Goal: Task Accomplishment & Management: Use online tool/utility

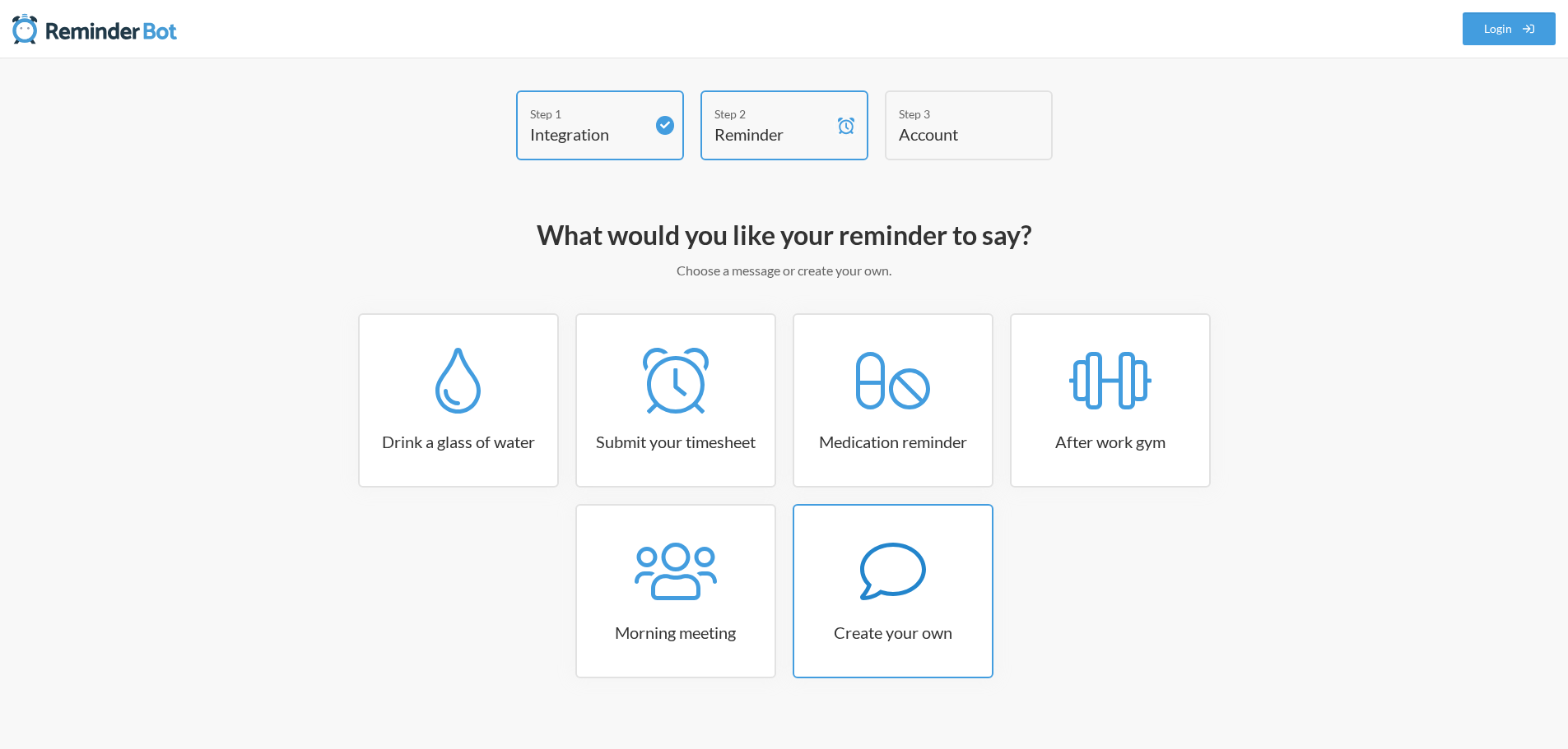
click at [871, 594] on icon at bounding box center [892, 572] width 65 height 58
select select "10:30:00"
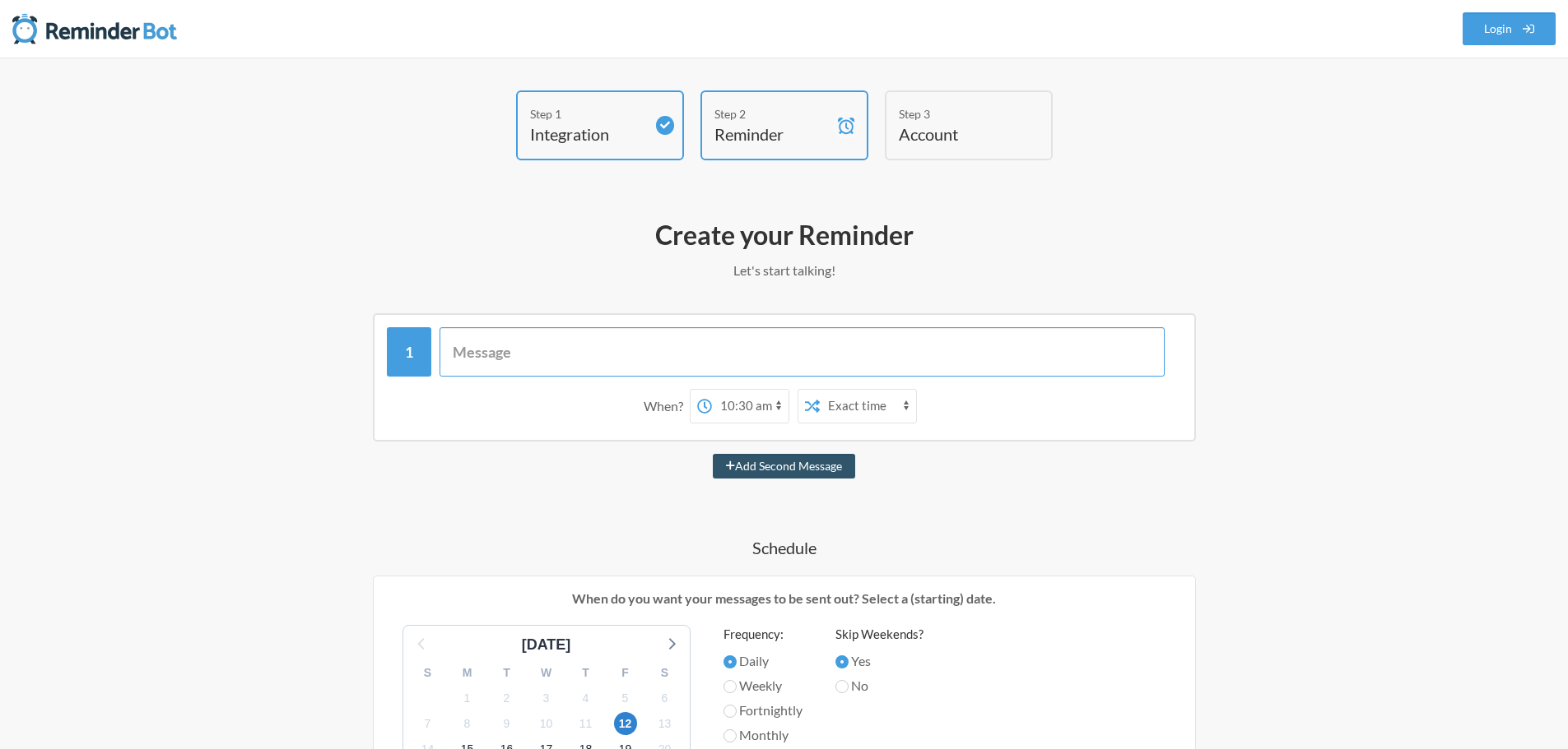
click at [603, 344] on input "text" at bounding box center [802, 352] width 725 height 49
type input "Please"
select select "D09F3LTL1R7"
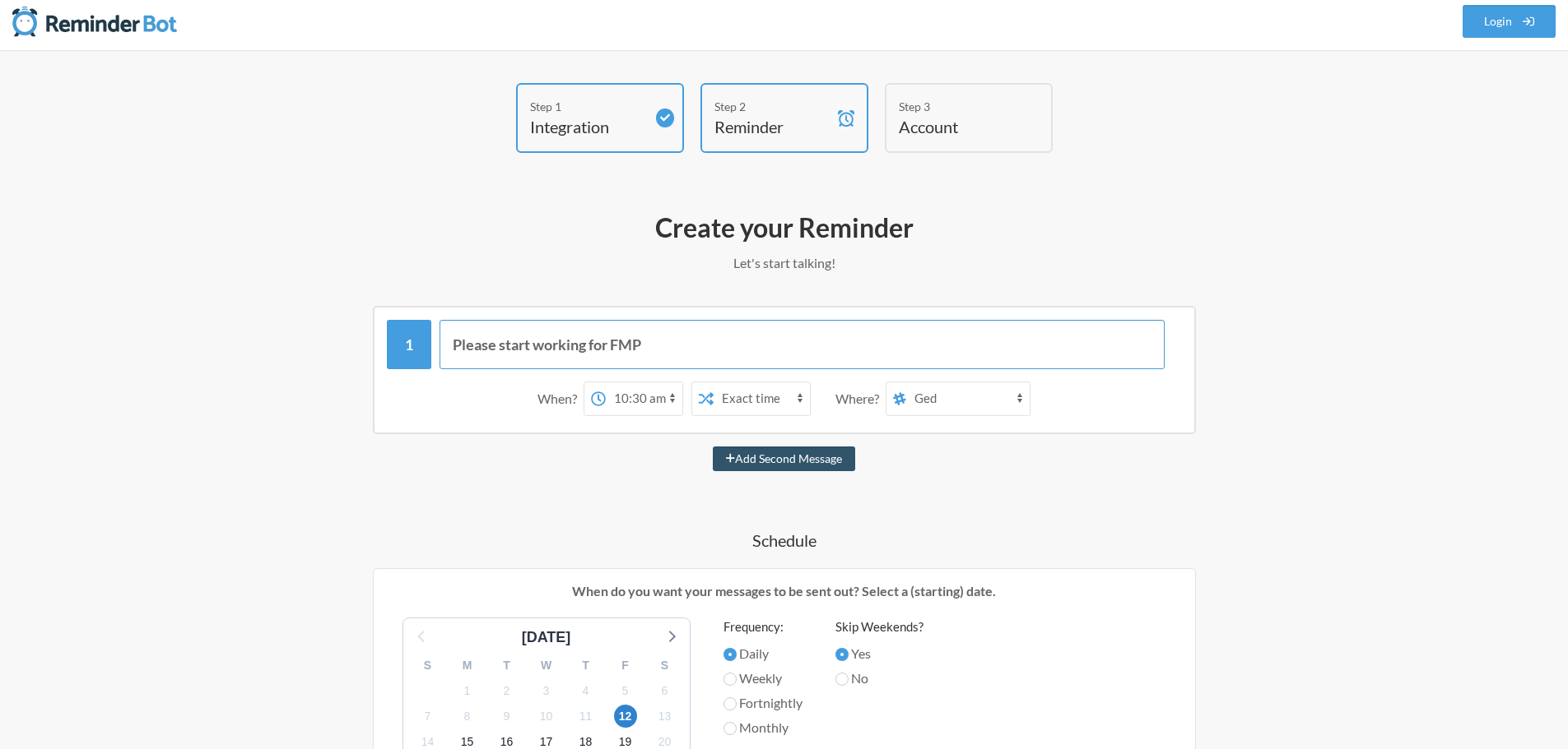
scroll to position [82, 0]
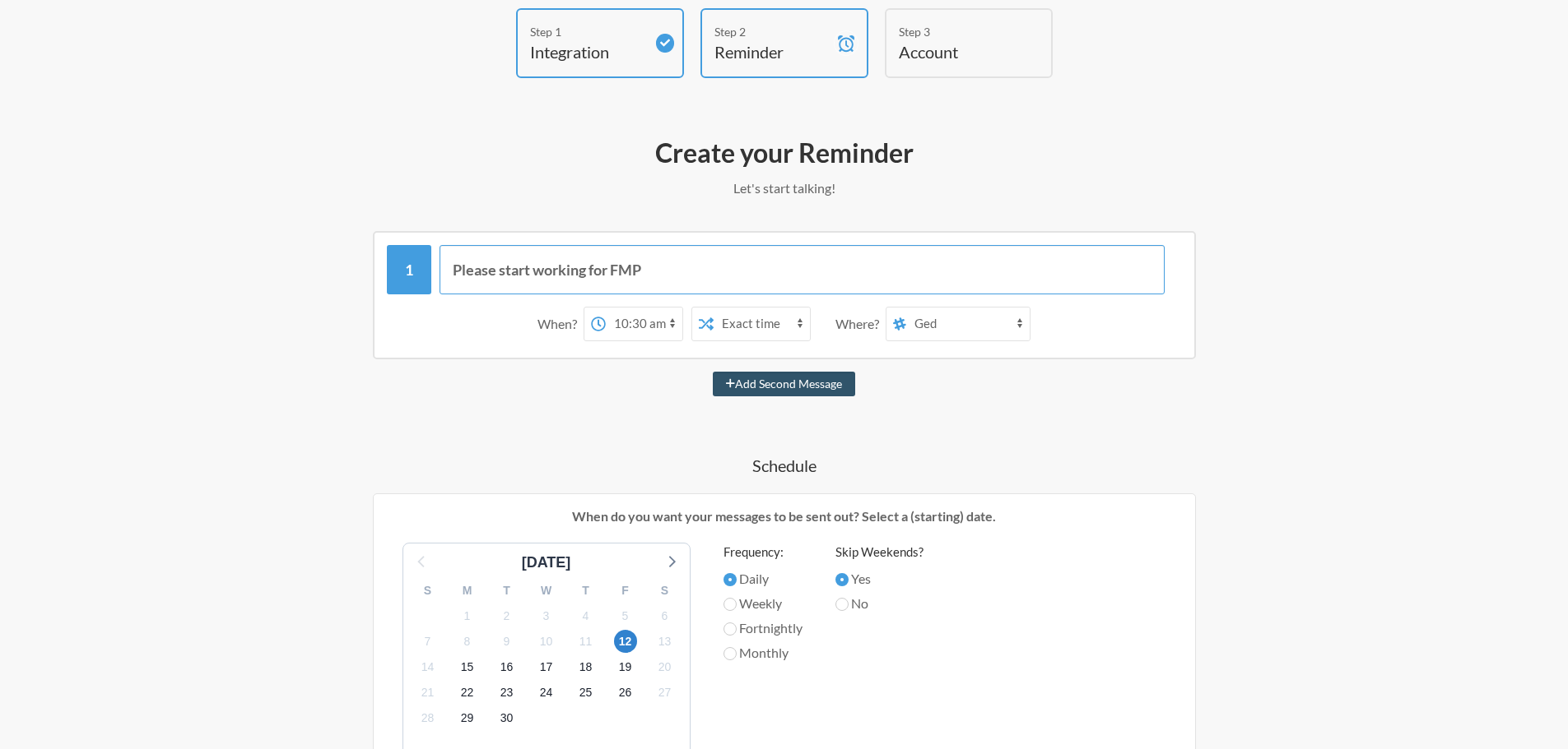
type input "Please start working for FMP"
click at [739, 604] on label "Weekly" at bounding box center [763, 603] width 79 height 20
click at [737, 604] on input "Weekly" at bounding box center [730, 605] width 13 height 13
radio input "true"
click at [651, 317] on select "12:00 am 12:15 am 12:30 am 12:45 am 1:00 am 1:15 am 1:30 am 1:45 am 2:00 am 2:1…" at bounding box center [644, 324] width 77 height 33
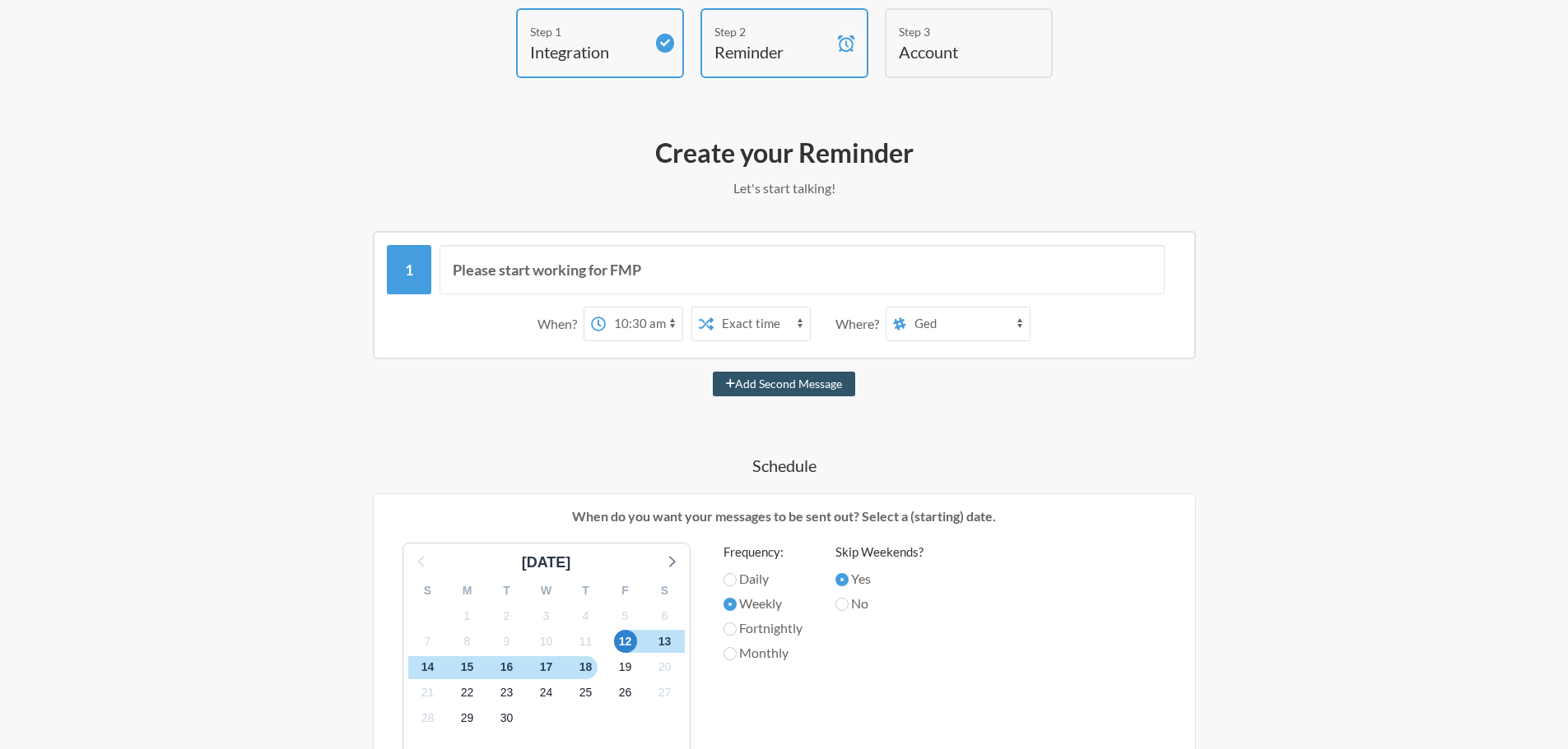
select select "19:45:00"
click at [606, 308] on select "12:00 am 12:15 am 12:30 am 12:45 am 1:00 am 1:15 am 1:30 am 1:45 am 2:00 am 2:1…" at bounding box center [644, 324] width 77 height 33
click at [940, 324] on select "random select-sales scheduling admin-works general sva-edo testtask upwork tw3-…" at bounding box center [968, 324] width 123 height 33
select select "C09AJMX3N74"
click at [907, 308] on select "random select-sales scheduling admin-works general sva-edo testtask upwork tw3-…" at bounding box center [968, 324] width 123 height 33
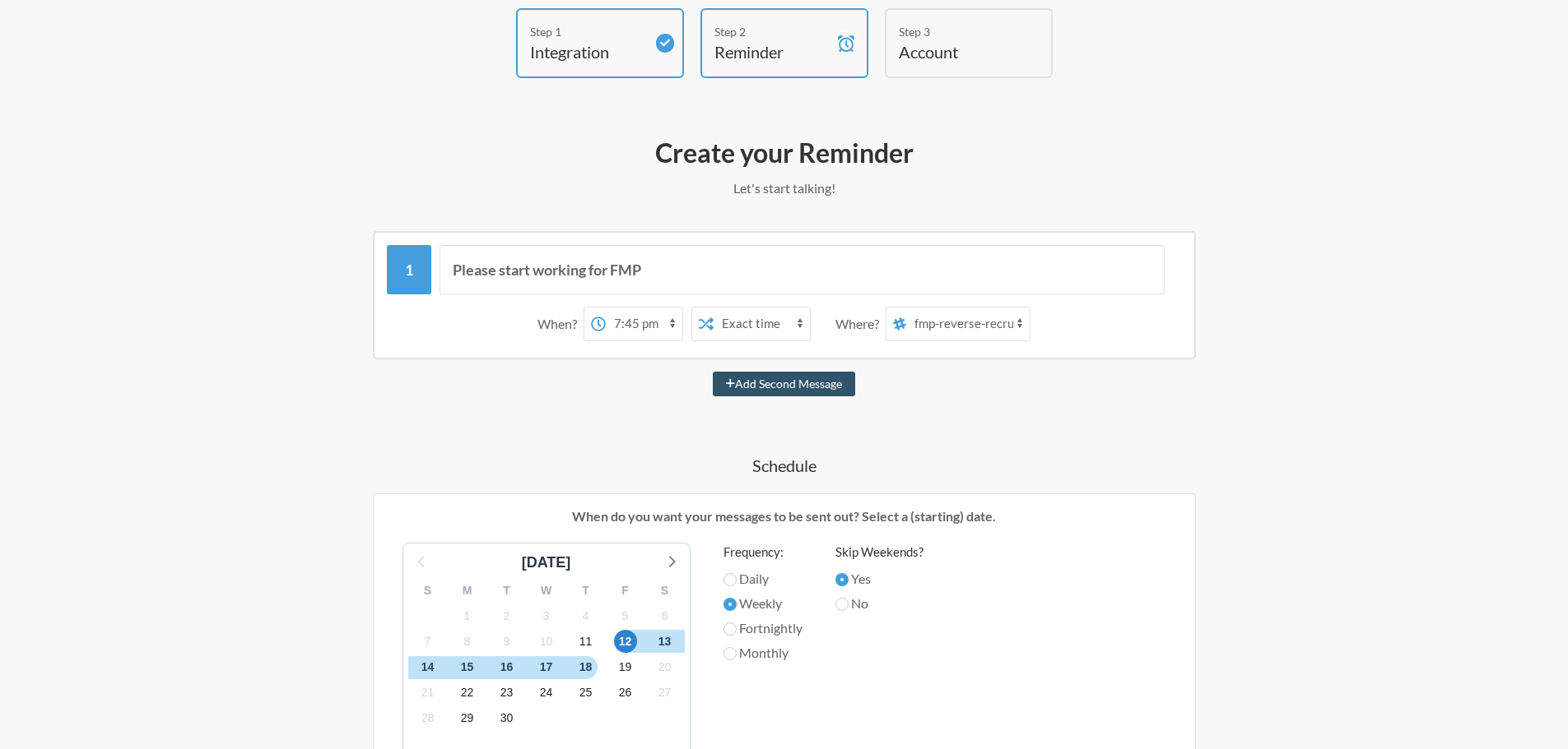
click at [979, 433] on div "Please start working for FMP When? 12:00 am 12:15 am 12:30 am 12:45 am 1:00 am …" at bounding box center [784, 659] width 955 height 856
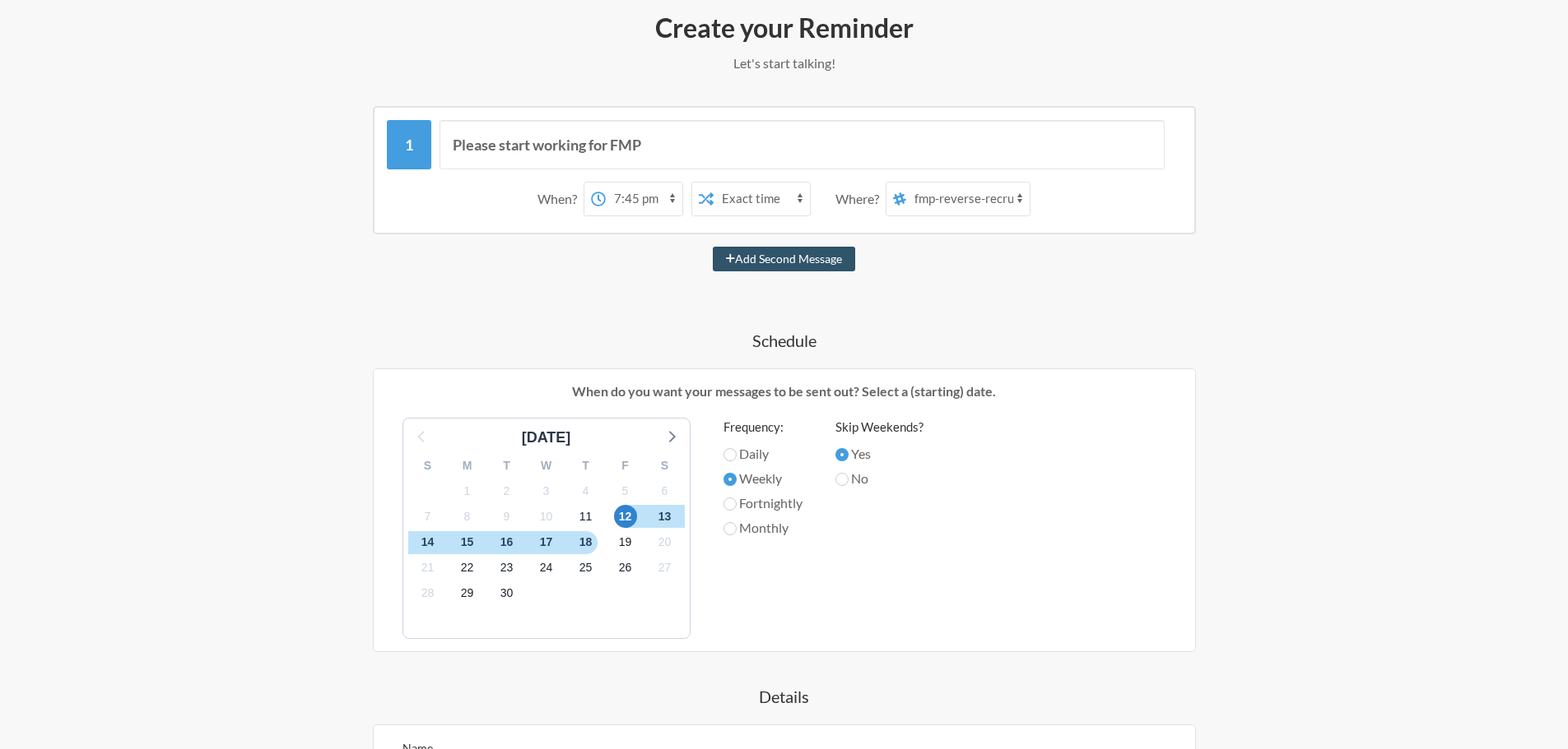
scroll to position [411, 0]
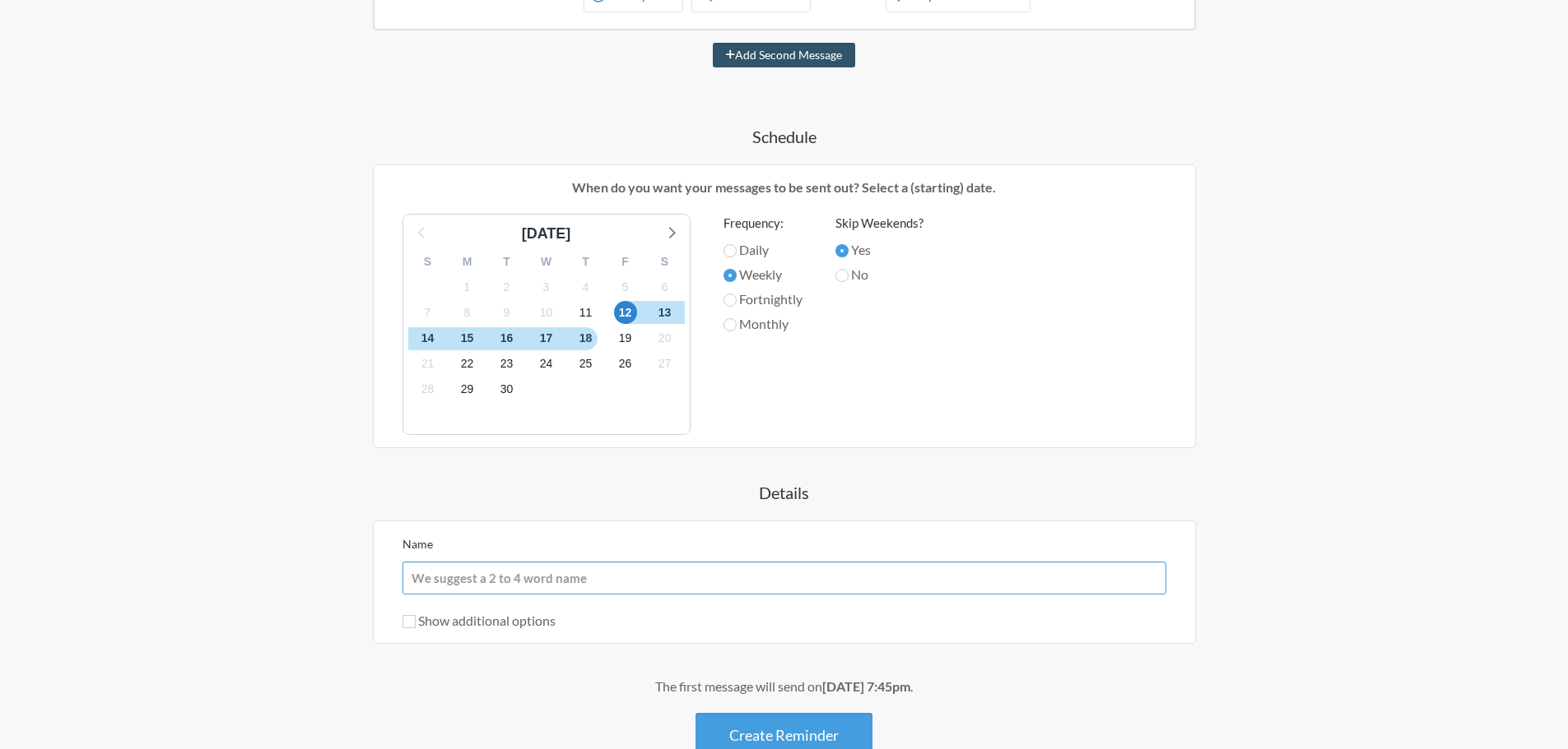
click at [650, 592] on input "Name" at bounding box center [784, 578] width 764 height 33
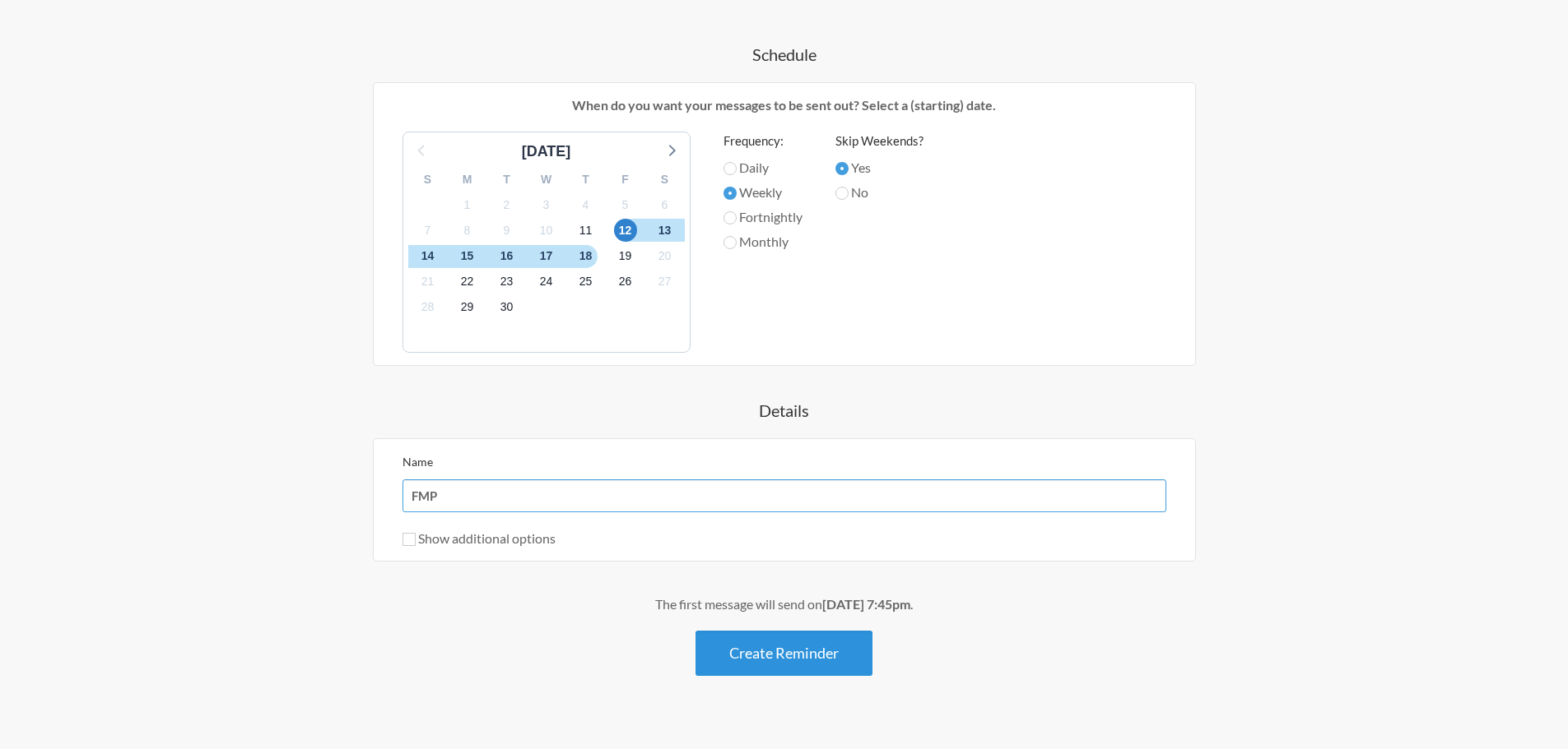
type input "FMP"
click at [813, 657] on button "Create Reminder" at bounding box center [784, 654] width 177 height 46
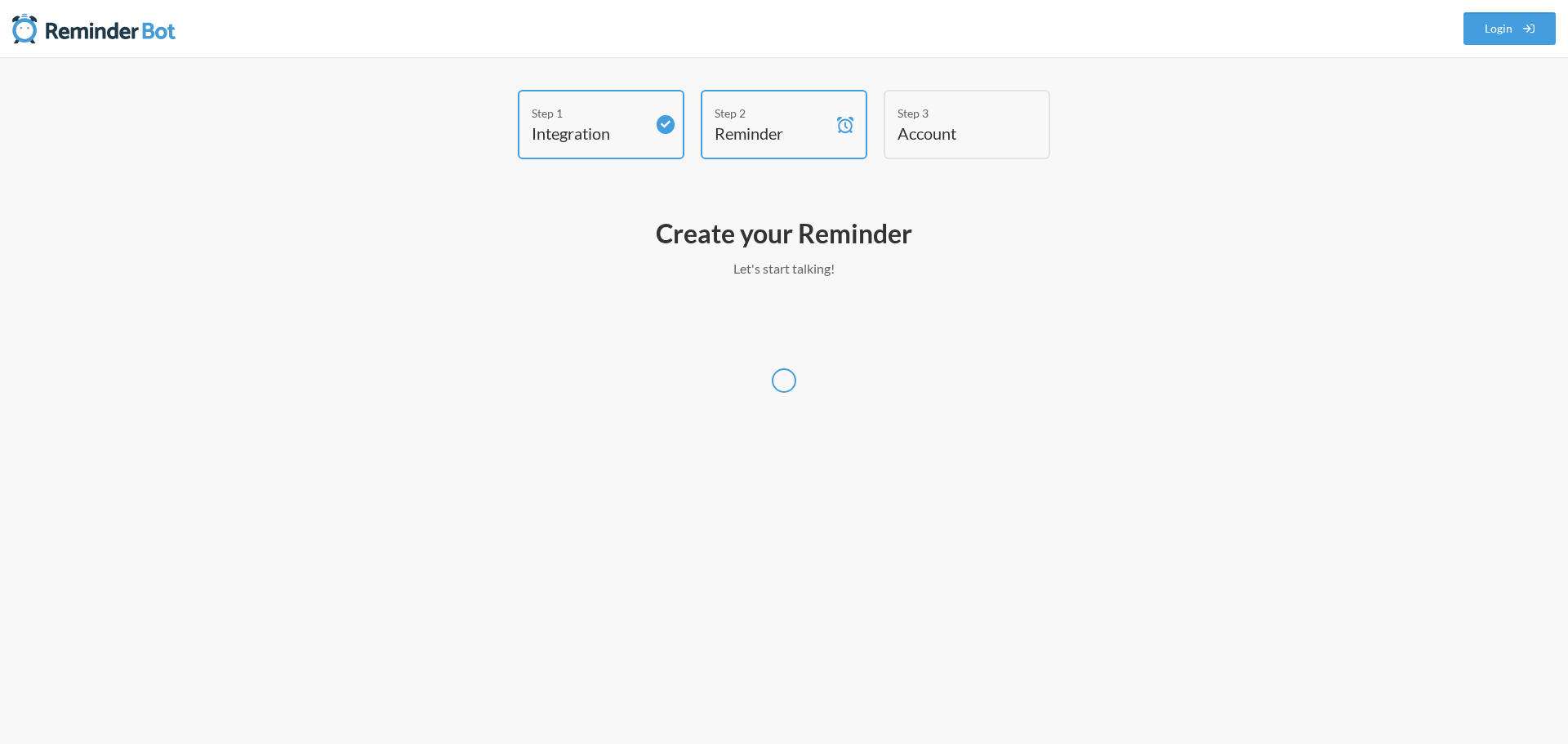
select select "[GEOGRAPHIC_DATA]/[GEOGRAPHIC_DATA]"
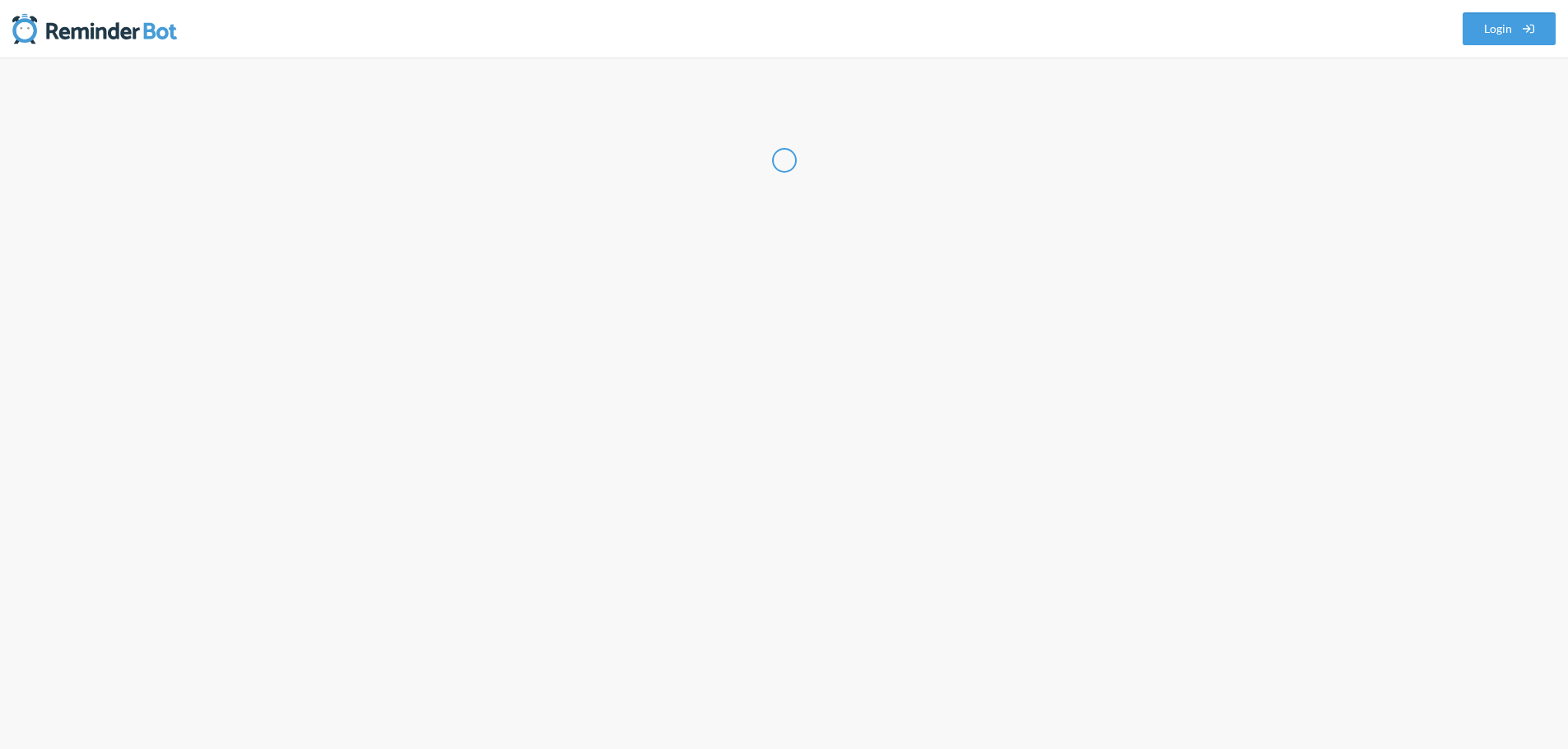
select select "PH"
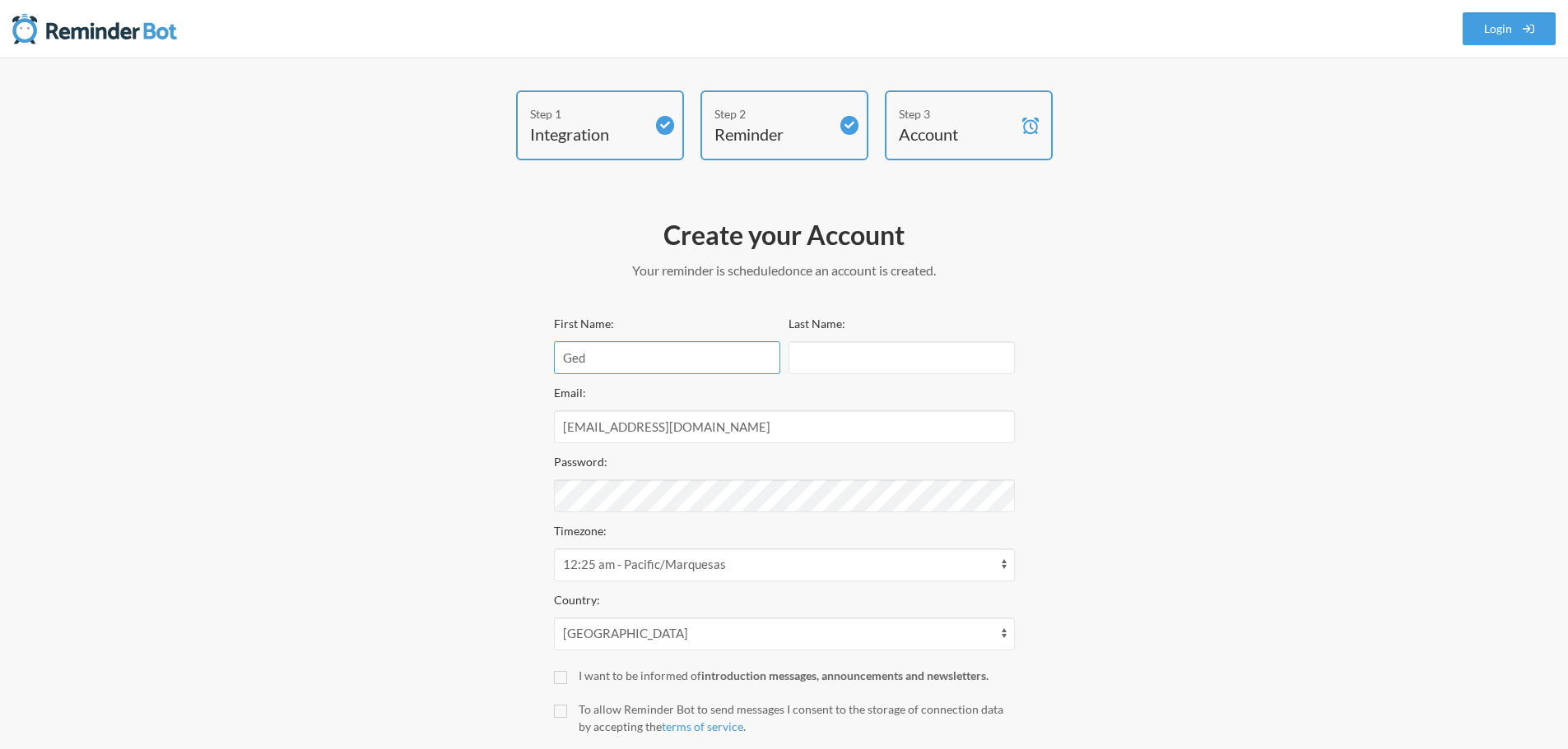
click at [647, 356] on input "Ged" at bounding box center [667, 357] width 227 height 33
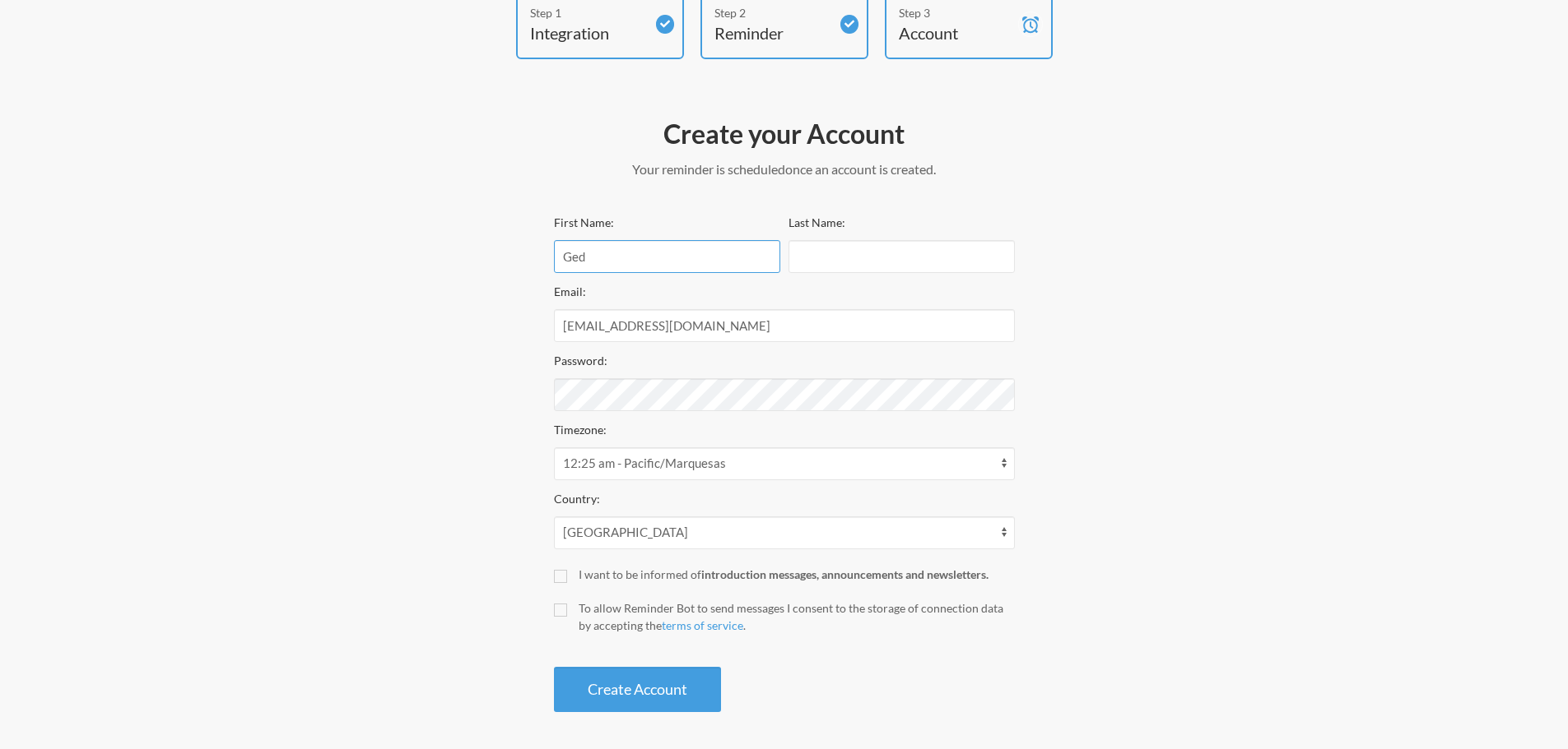
scroll to position [105, 0]
click at [757, 356] on div "Password:" at bounding box center [784, 376] width 461 height 61
click at [616, 600] on div "To allow Reminder Bot to send messages I consent to the storage of connection d…" at bounding box center [797, 612] width 436 height 34
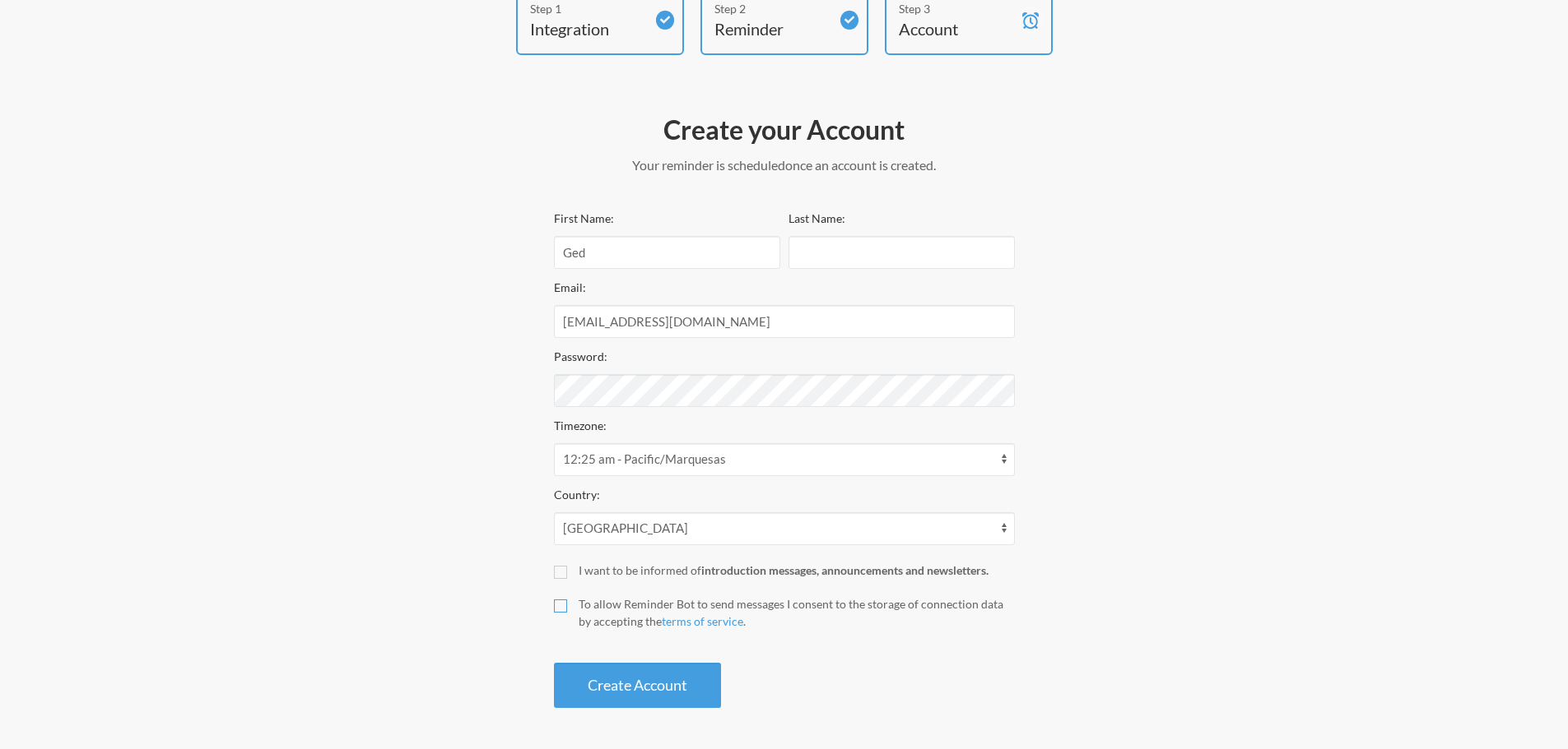
click at [567, 600] on input "To allow Reminder Bot to send messages I consent to the storage of connection d…" at bounding box center [561, 607] width 13 height 13
checkbox input "true"
click at [626, 681] on button "Create Account" at bounding box center [637, 685] width 167 height 46
click at [893, 258] on input "Last Name:" at bounding box center [901, 252] width 227 height 33
type input "Santos"
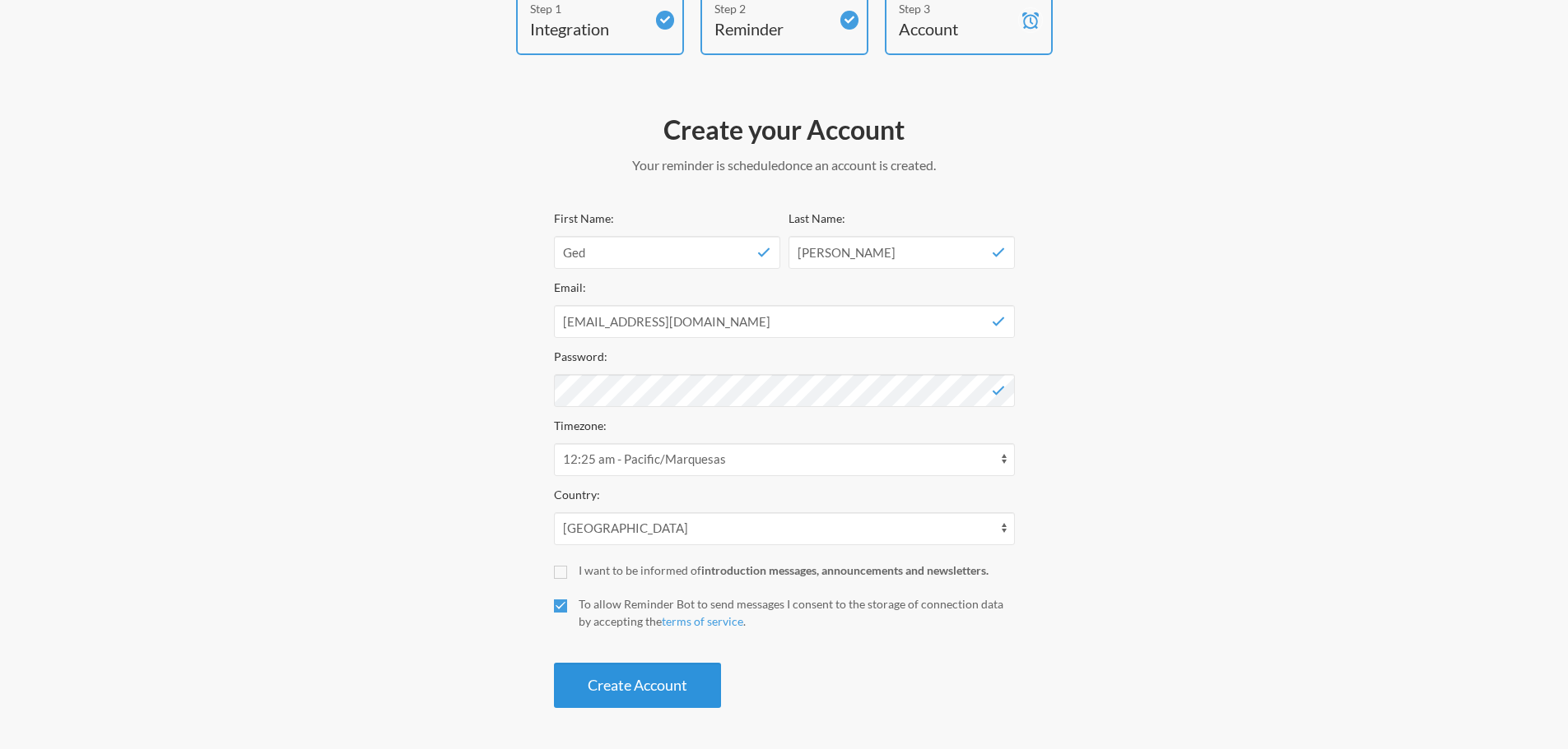
click at [649, 666] on button "Create Account" at bounding box center [637, 685] width 167 height 46
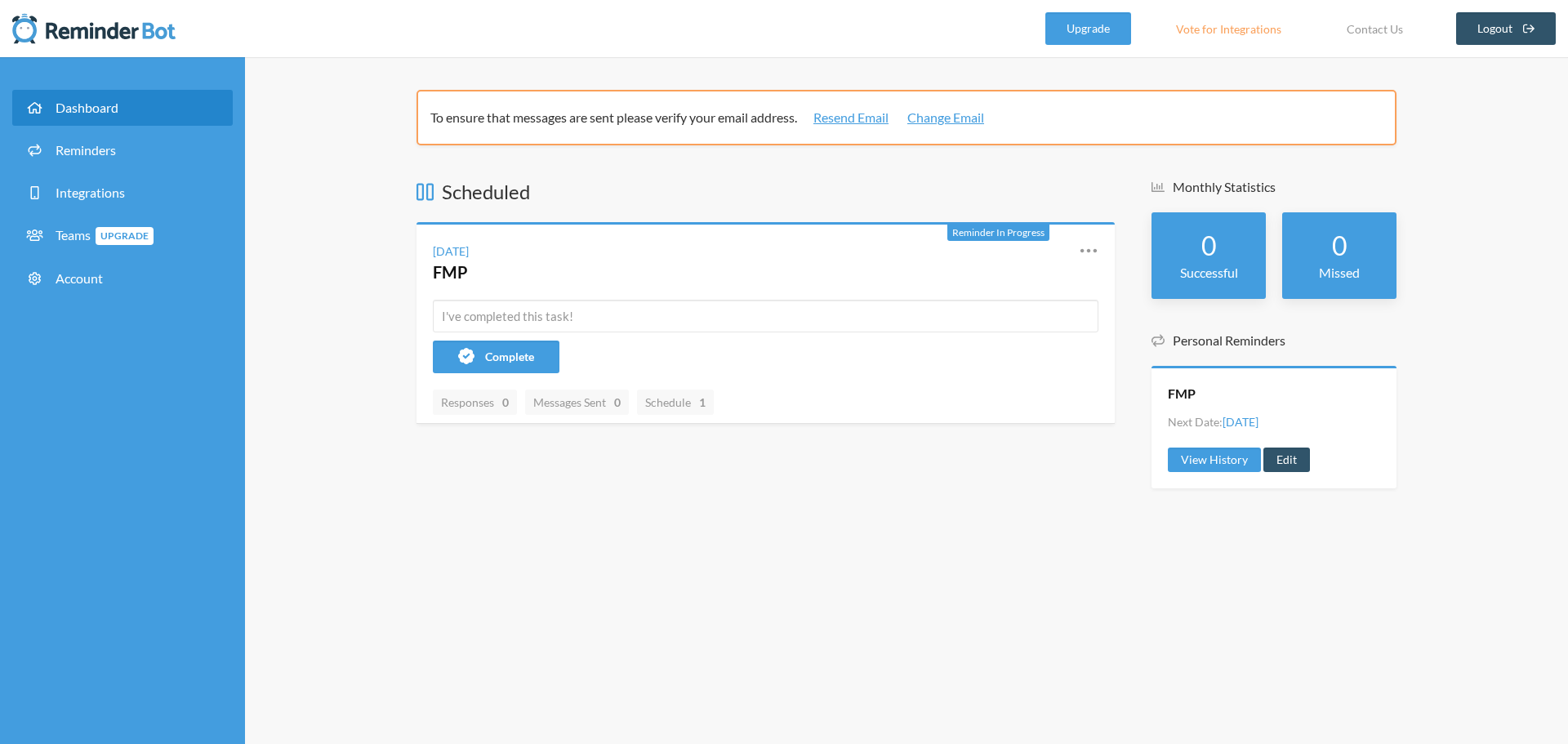
click at [112, 115] on link "Dashboard" at bounding box center [122, 107] width 220 height 36
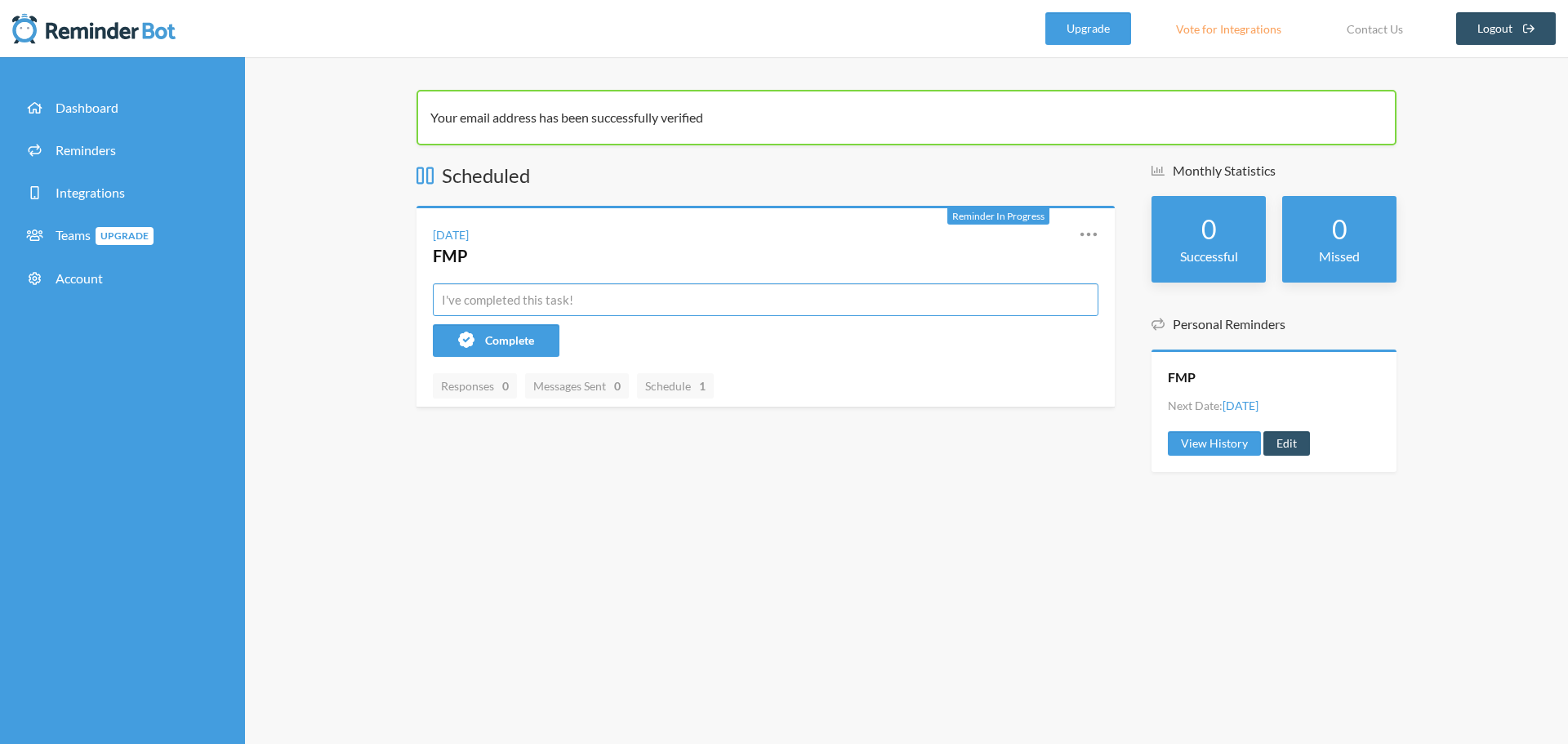
click at [706, 310] on input "text" at bounding box center [765, 299] width 665 height 33
click at [81, 234] on span "Teams Upgrade" at bounding box center [104, 235] width 98 height 15
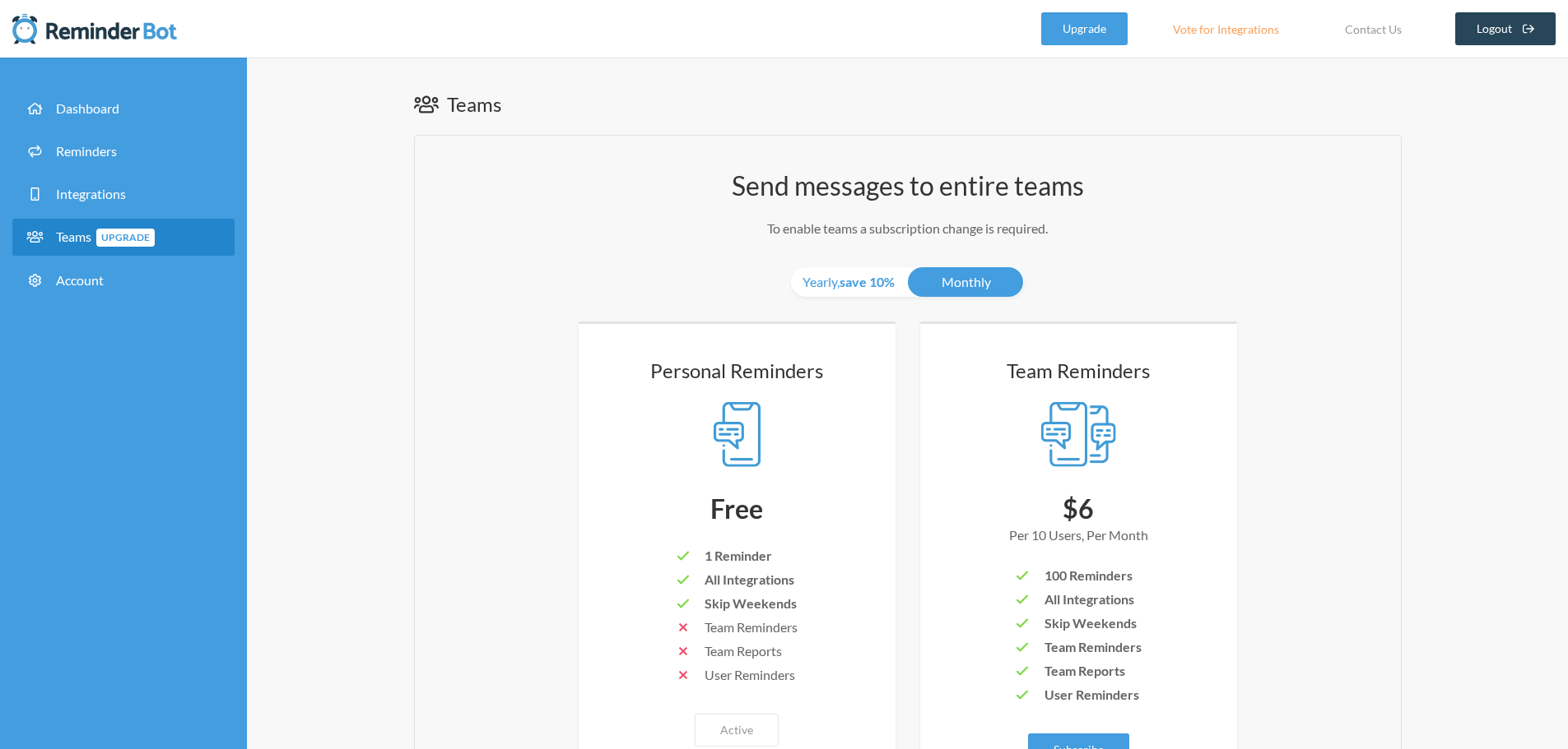
click at [1498, 30] on link "Logout" at bounding box center [1505, 28] width 101 height 33
